Goal: Information Seeking & Learning: Learn about a topic

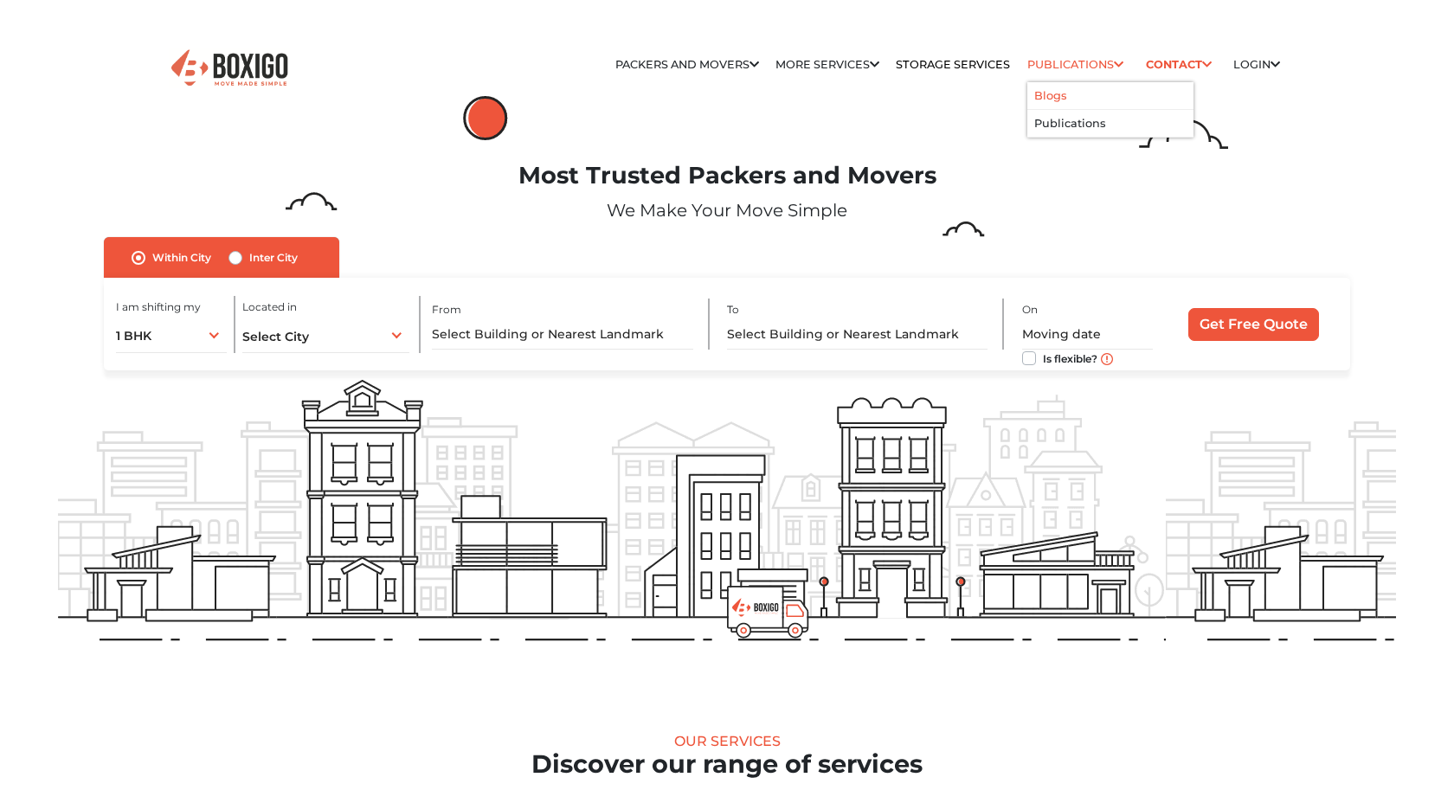
click at [1072, 91] on li "Blogs" at bounding box center [1110, 96] width 166 height 28
click at [1095, 63] on link "Publications" at bounding box center [1075, 64] width 96 height 13
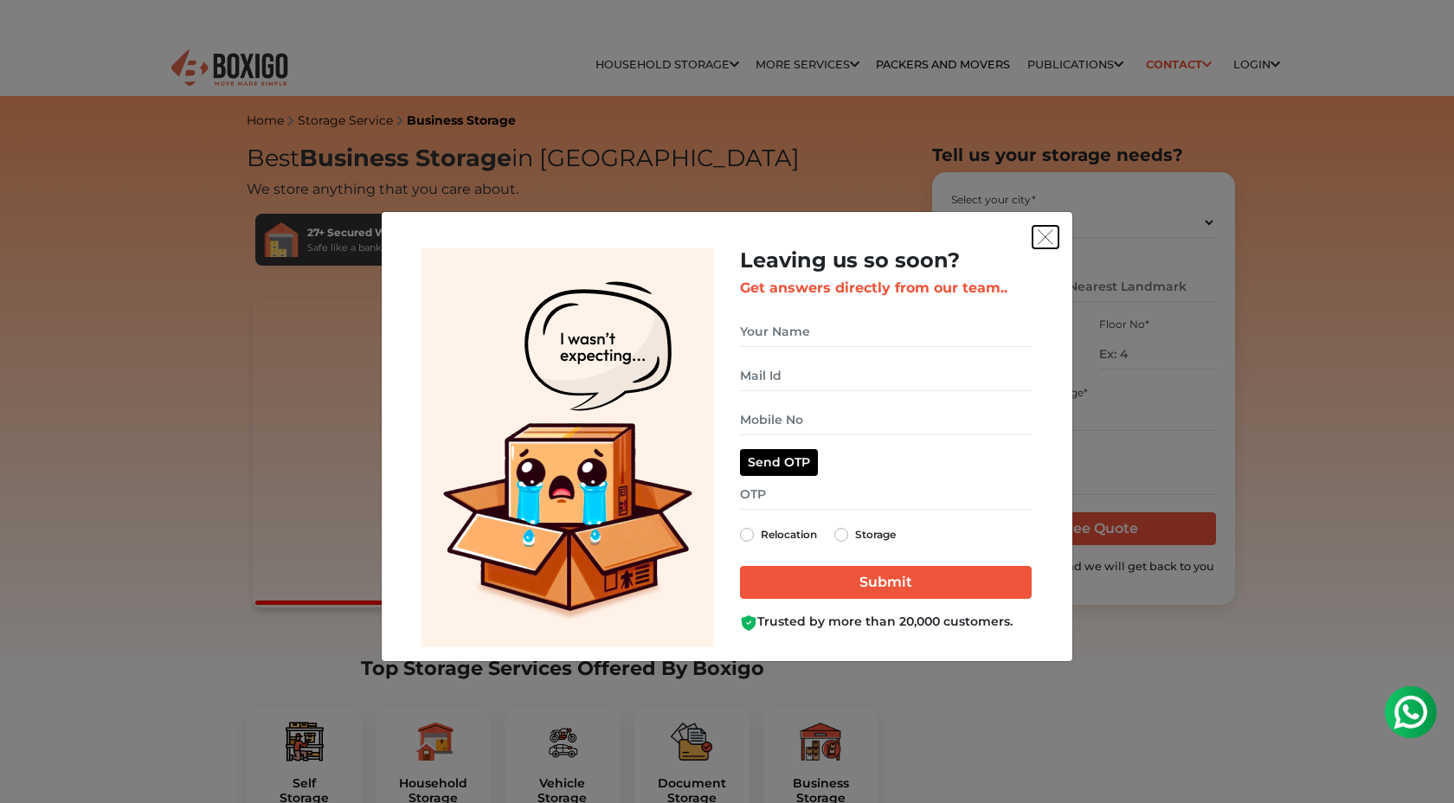
click at [1047, 237] on img "get free quote dialog" at bounding box center [1046, 237] width 16 height 16
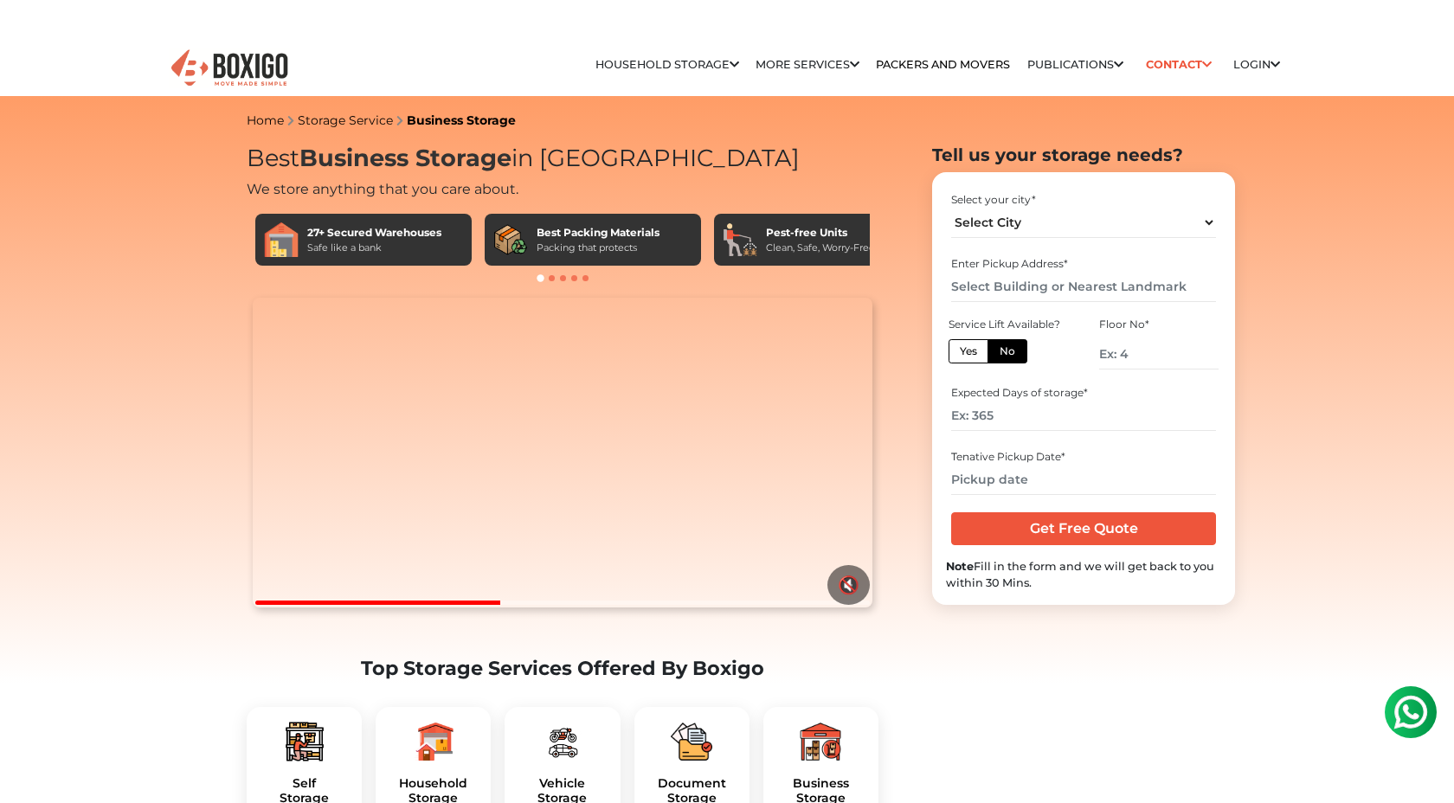
click at [944, 55] on ul "Relocation Storage Space Household Storage Household Storage in [GEOGRAPHIC_DAT…" at bounding box center [821, 65] width 917 height 35
